Goal: Navigation & Orientation: Find specific page/section

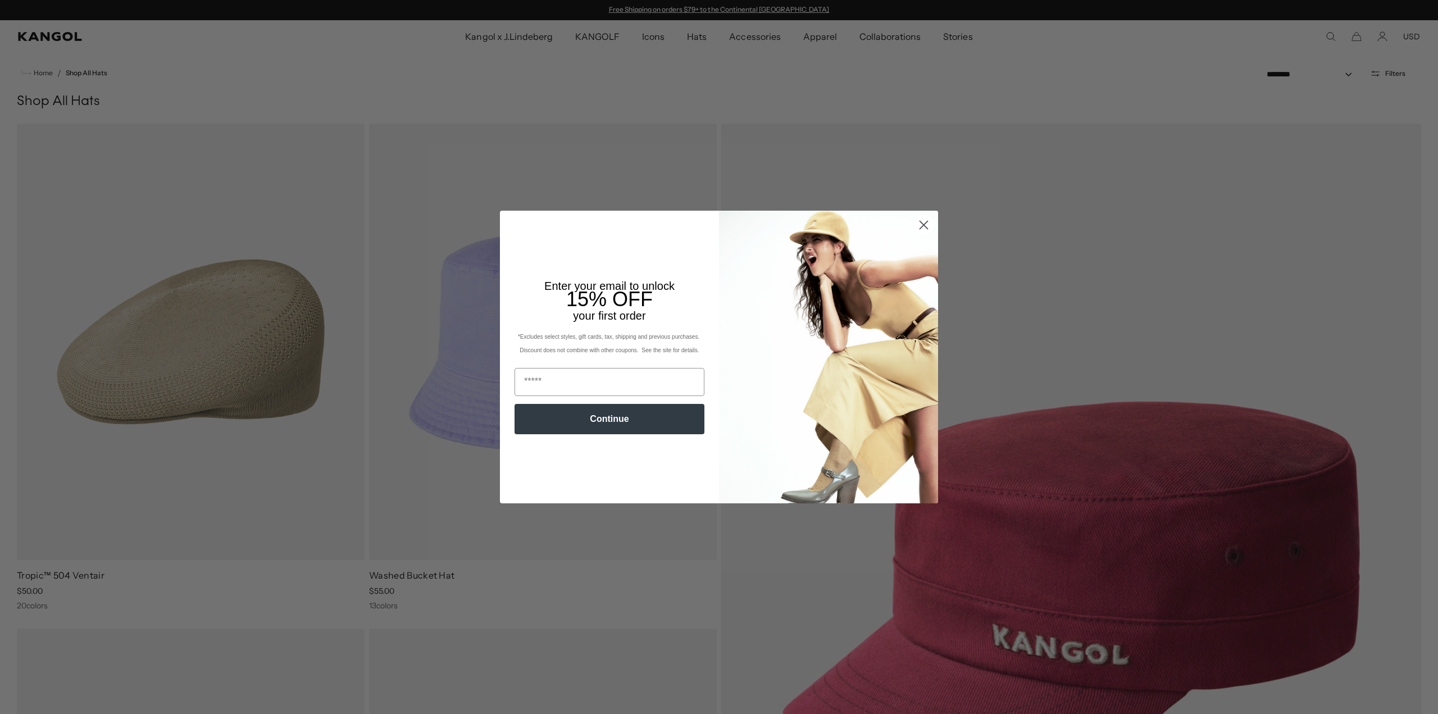
click at [921, 227] on icon "Close dialog" at bounding box center [924, 225] width 8 height 8
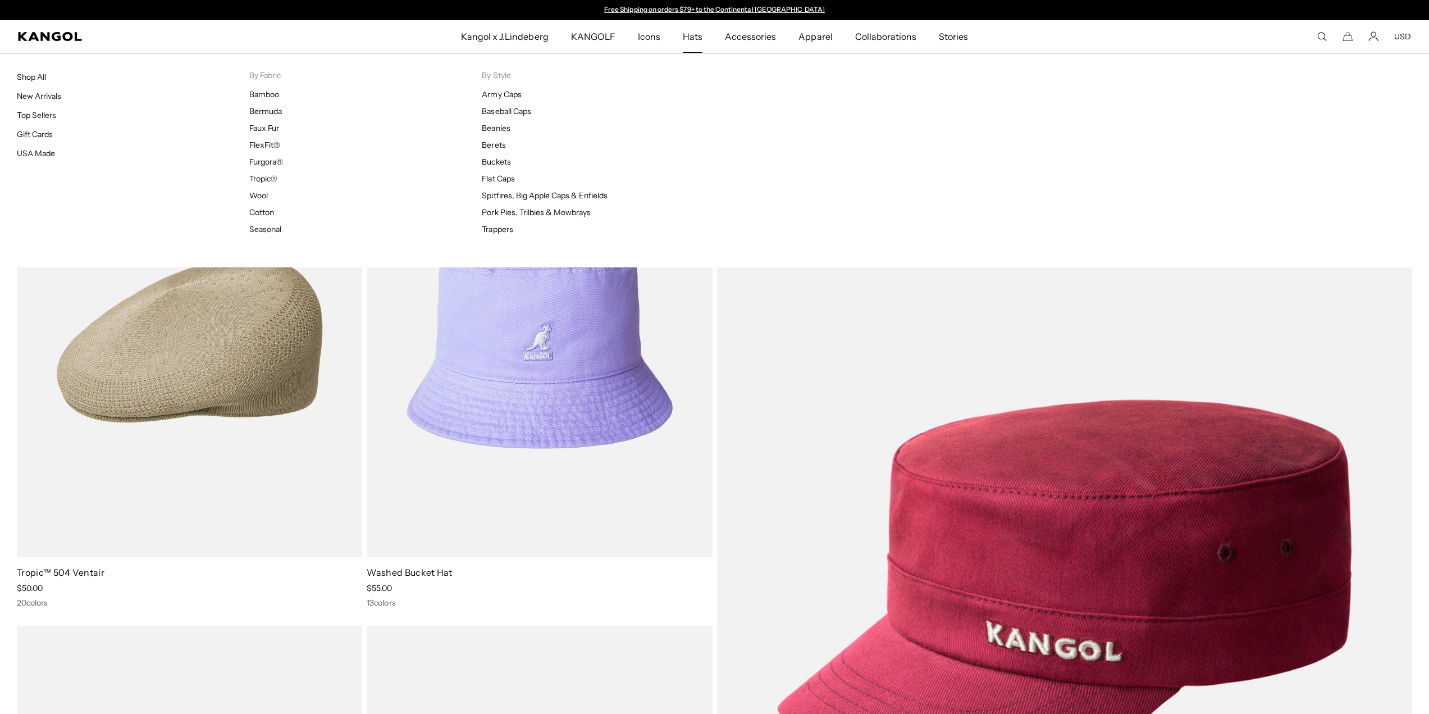
click at [691, 37] on span "Hats" at bounding box center [693, 36] width 20 height 33
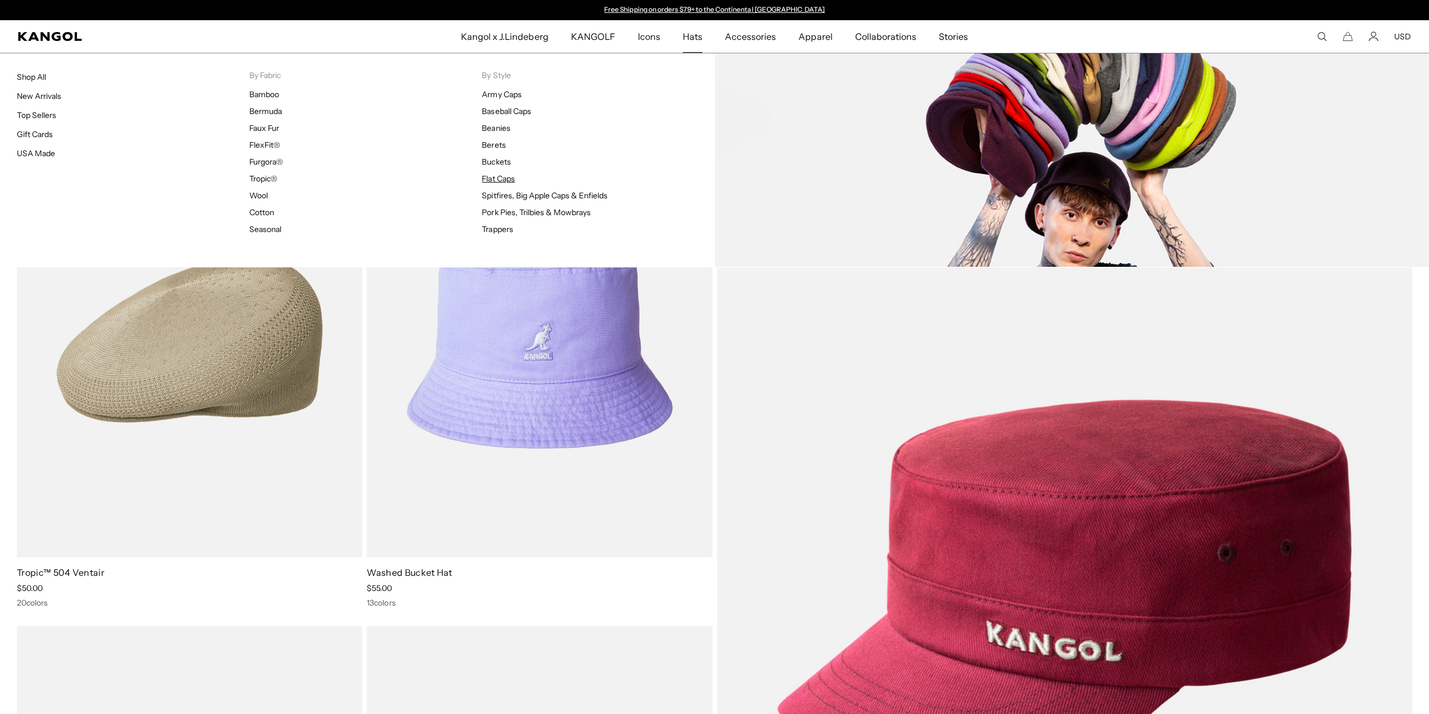
click at [501, 179] on link "Flat Caps" at bounding box center [498, 179] width 33 height 10
